Goal: Navigation & Orientation: Find specific page/section

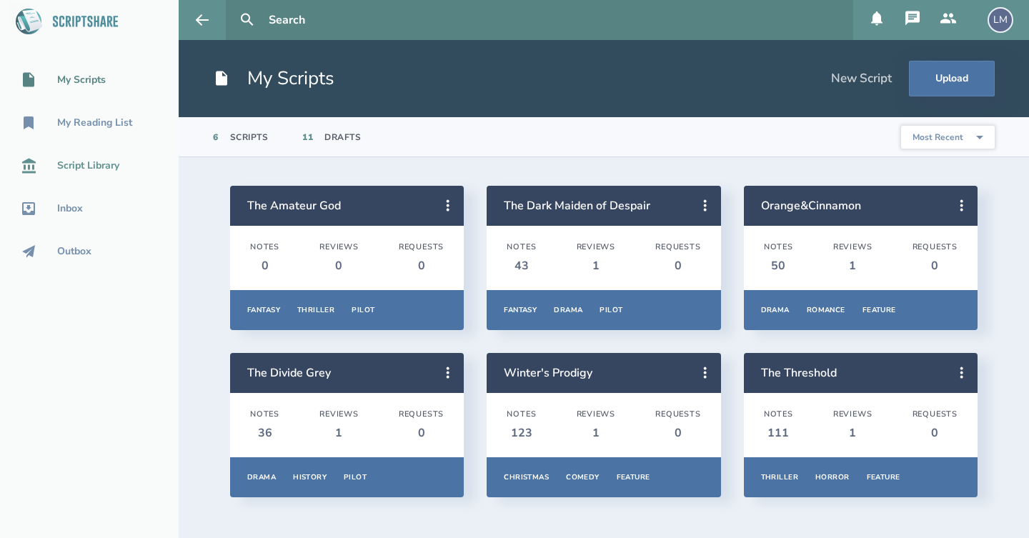
click at [99, 165] on div "Script Library" at bounding box center [88, 165] width 62 height 11
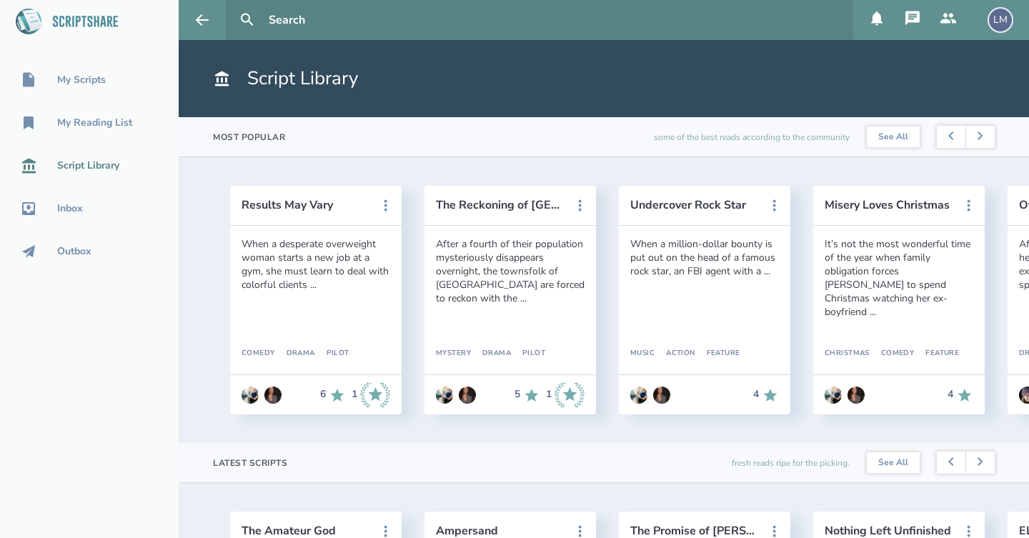
click at [125, 492] on div "My Scripts My Reading List Script Library Inbox Outbox" at bounding box center [89, 269] width 179 height 538
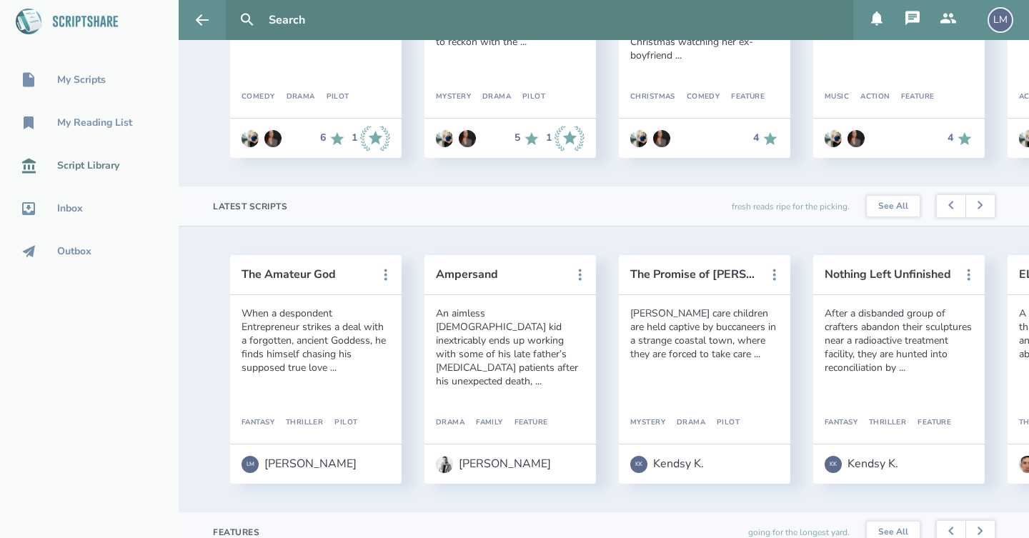
scroll to position [281, 0]
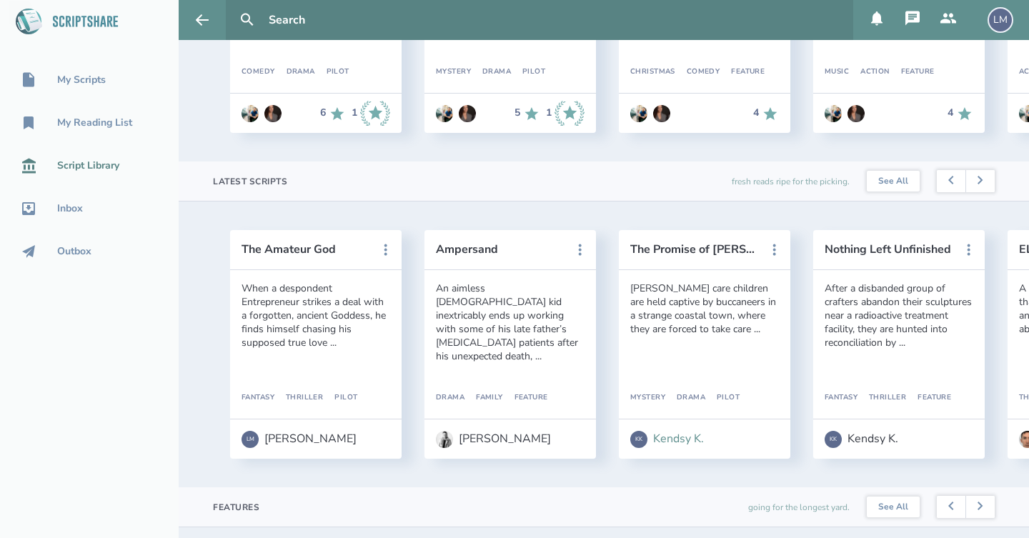
click at [678, 436] on div "Kendsy K." at bounding box center [678, 438] width 51 height 13
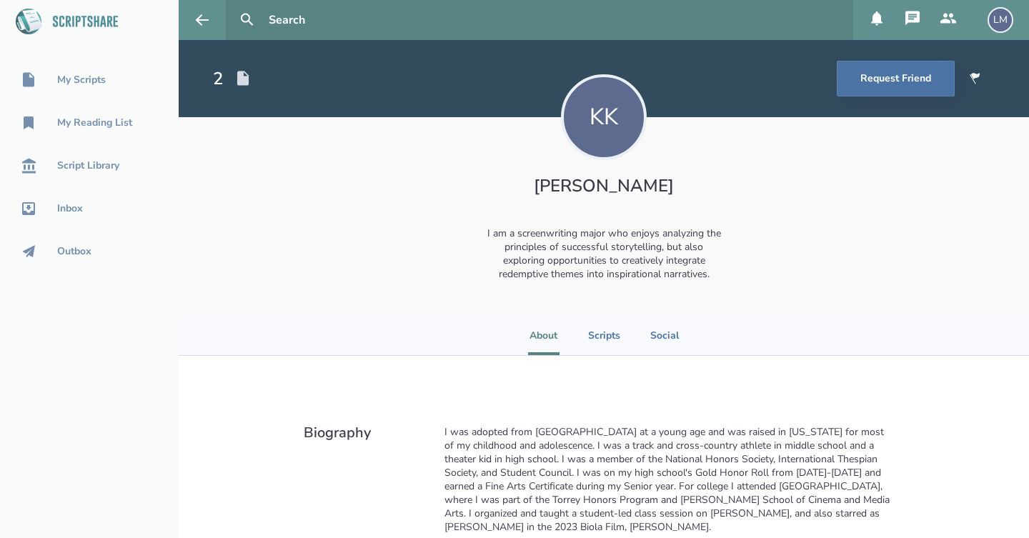
click at [806, 310] on div "KK Kendsy [PERSON_NAME] I am a screenwriting major who enjoys analyzing the pri…" at bounding box center [604, 216] width 850 height 199
click at [83, 72] on div "My Scripts" at bounding box center [89, 79] width 179 height 17
